Goal: Task Accomplishment & Management: Use online tool/utility

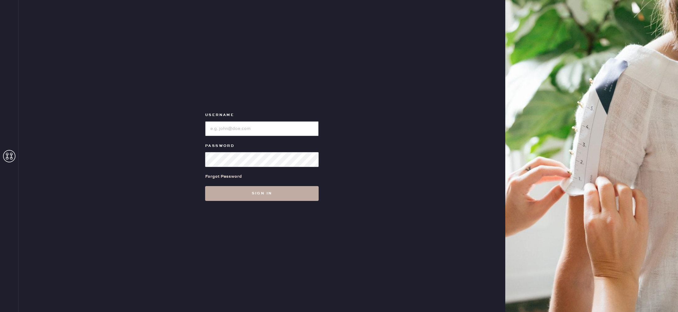
type input "reformationhenderson"
click at [263, 197] on button "Sign in" at bounding box center [261, 193] width 113 height 15
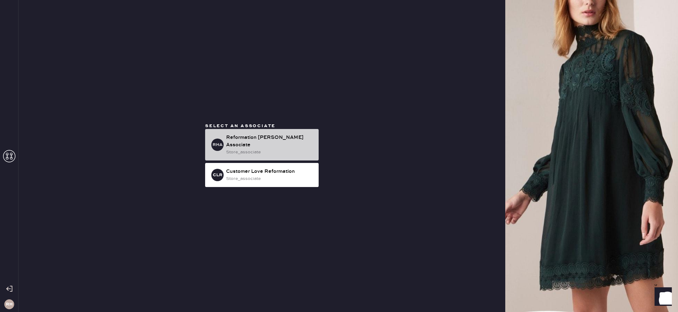
click at [251, 149] on div "store_associate" at bounding box center [270, 152] width 88 height 7
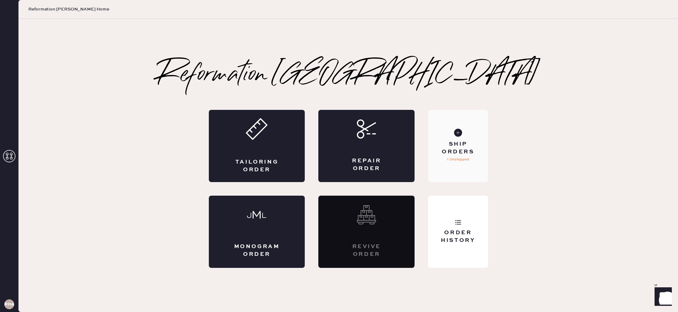
click at [455, 143] on div "Ship Orders" at bounding box center [458, 147] width 50 height 15
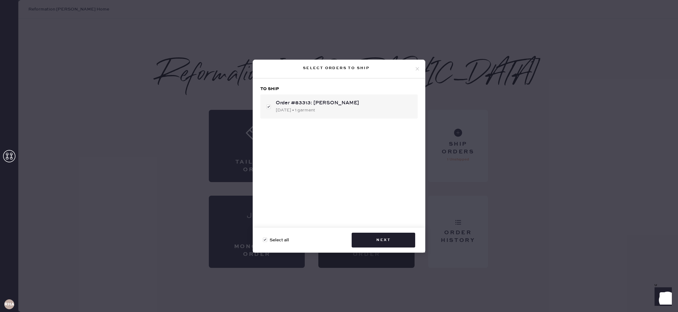
click at [417, 71] on icon at bounding box center [417, 69] width 6 height 6
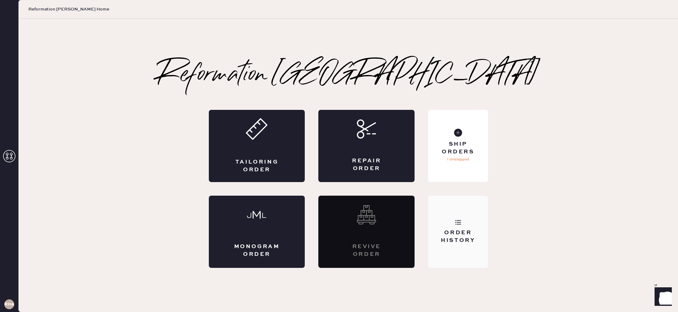
click at [462, 234] on div "Order History" at bounding box center [458, 236] width 50 height 15
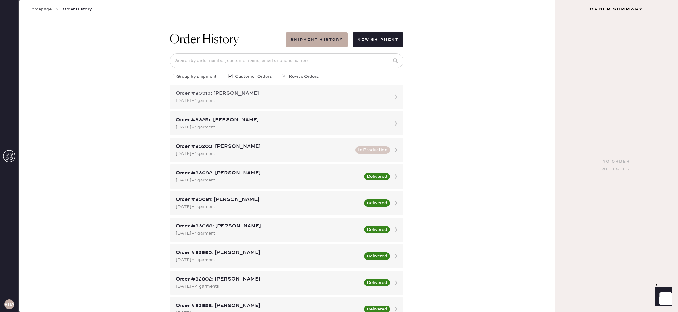
click at [262, 100] on div "[DATE] • 1 garment" at bounding box center [281, 100] width 210 height 7
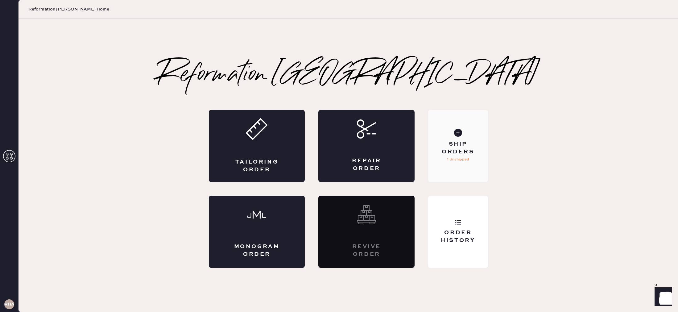
click at [453, 125] on div "Ship Orders 1 Unshipped" at bounding box center [458, 146] width 60 height 72
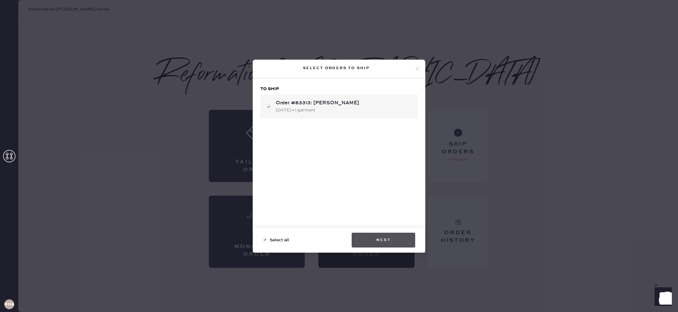
click at [391, 238] on button "Next" at bounding box center [384, 240] width 64 height 15
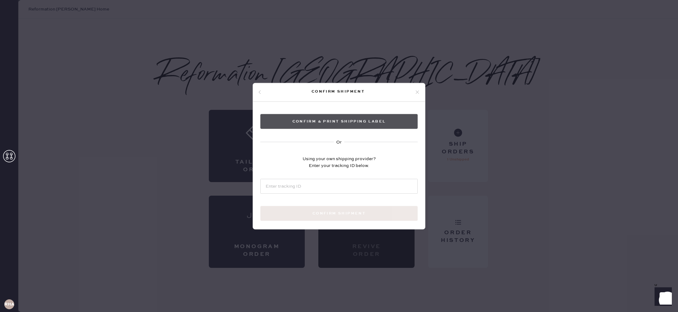
click at [373, 118] on button "Confirm & Print shipping label" at bounding box center [338, 121] width 157 height 15
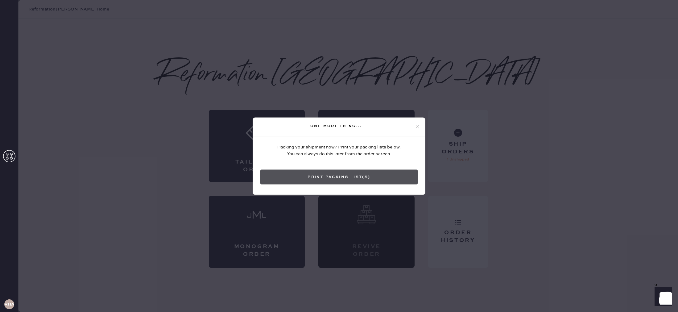
click at [407, 171] on button "Print Packing List(s)" at bounding box center [338, 176] width 157 height 15
